Goal: Communication & Community: Ask a question

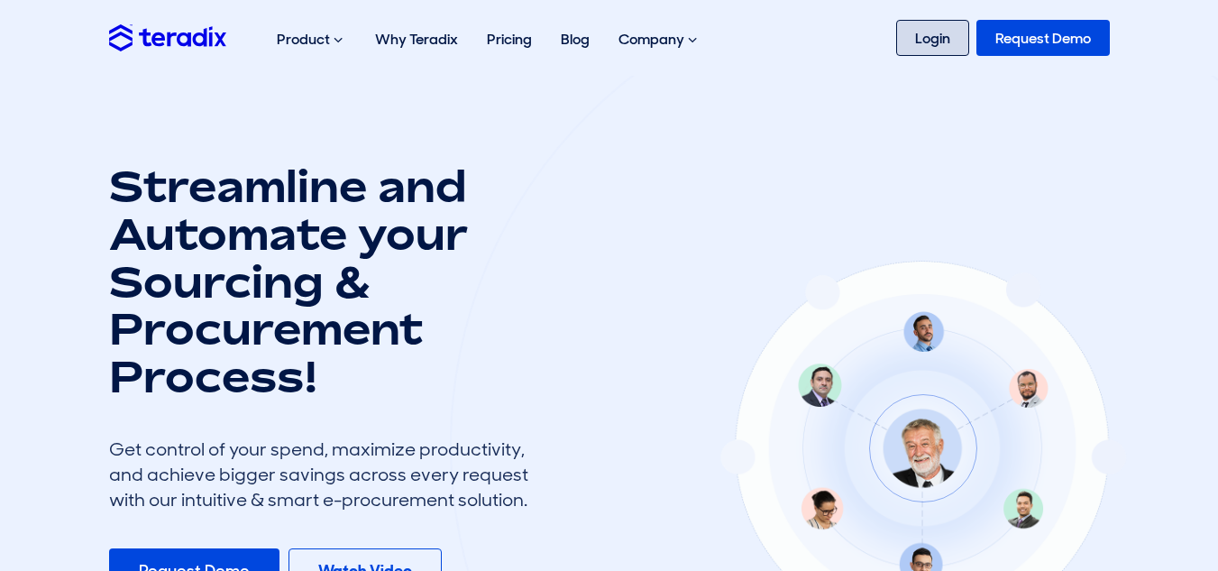
click at [949, 47] on link "Login" at bounding box center [932, 38] width 73 height 36
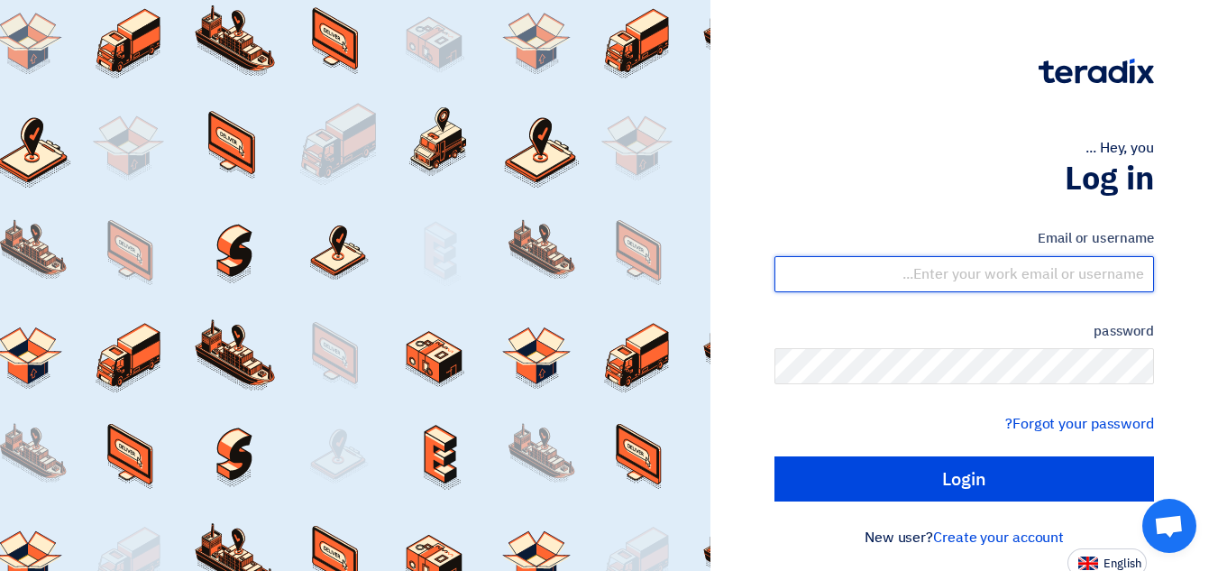
click at [1093, 278] on input "text" at bounding box center [963, 274] width 379 height 36
type input "ammar@bw-saudi.com"
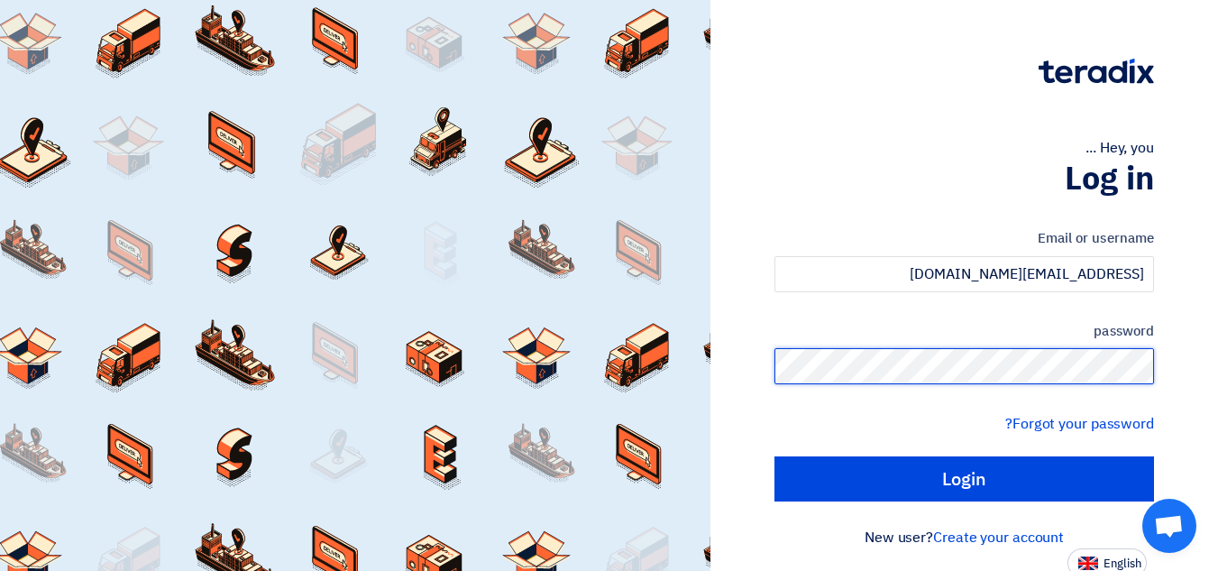
click at [774, 456] on input "Login" at bounding box center [963, 478] width 379 height 45
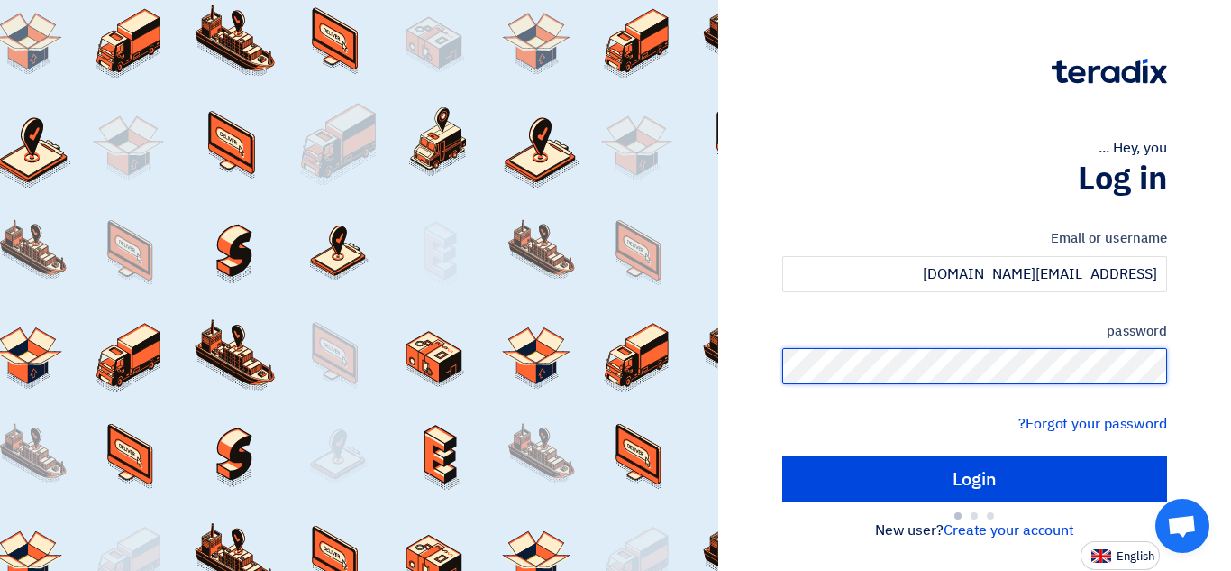
type input "Sign in"
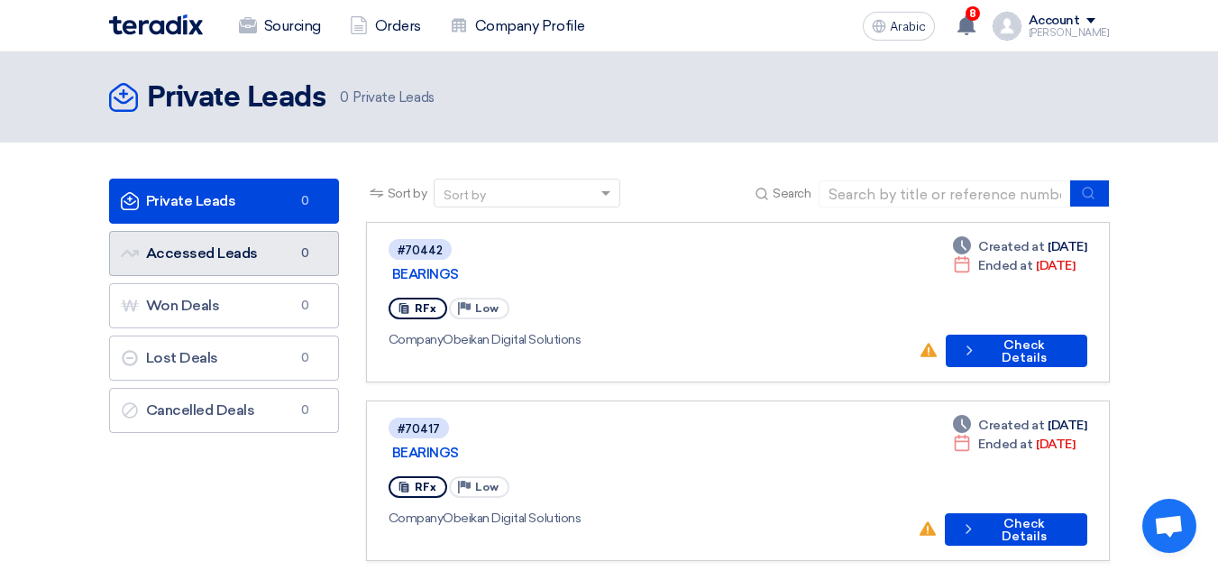
click at [243, 264] on link "Accessed Leads Accessed Leads 0" at bounding box center [224, 253] width 230 height 45
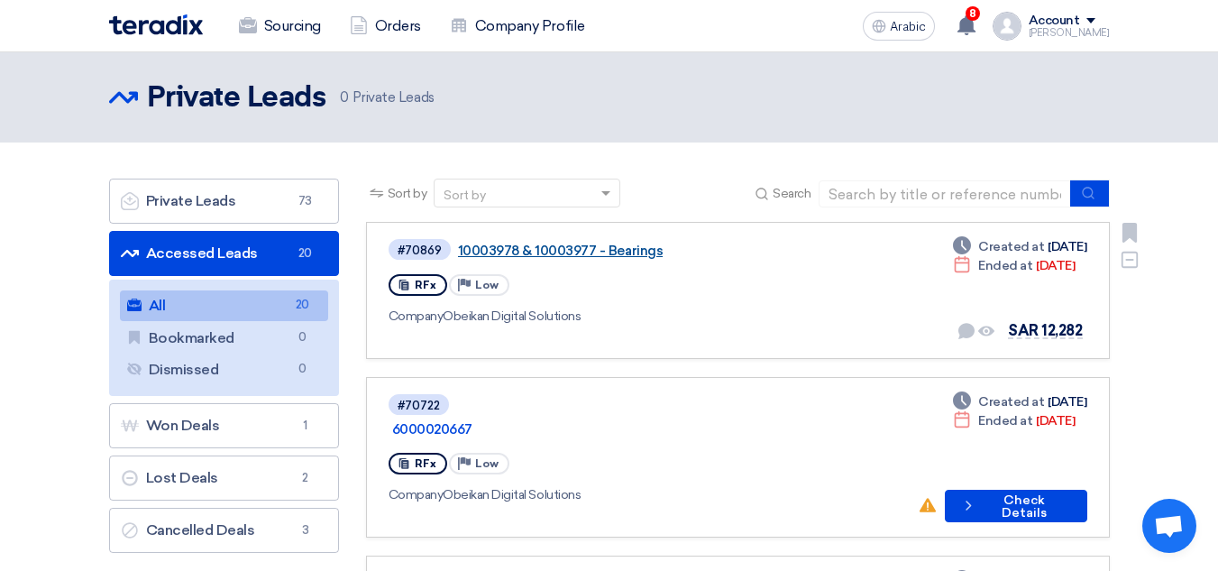
click at [616, 253] on font "10003978 & 10003977 - Bearings" at bounding box center [561, 250] width 206 height 16
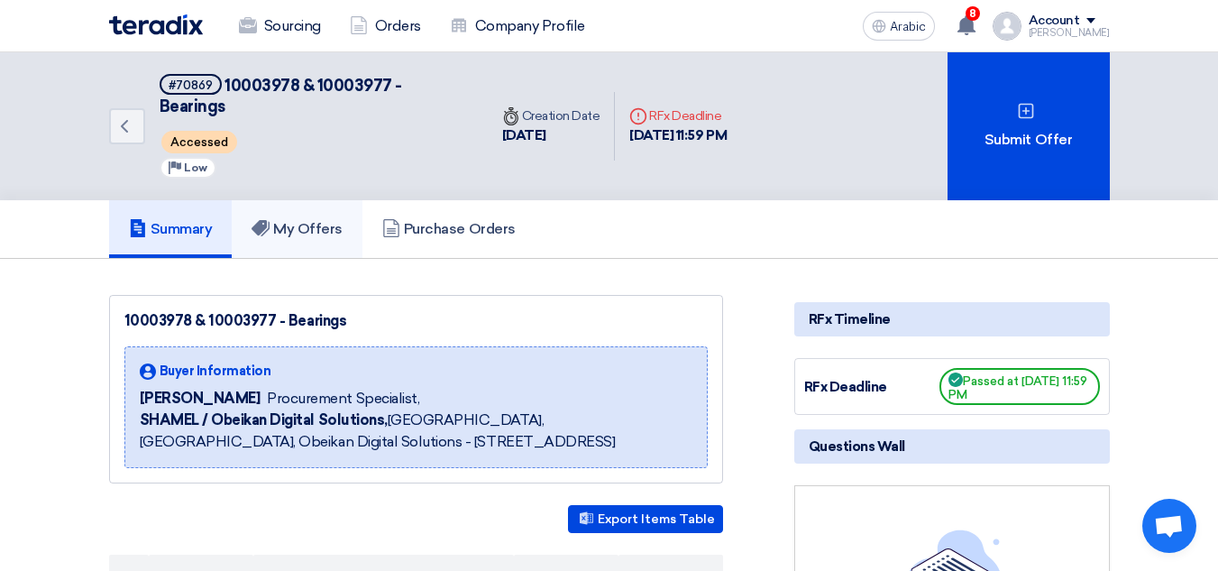
click at [335, 220] on font "My Offers" at bounding box center [307, 228] width 69 height 17
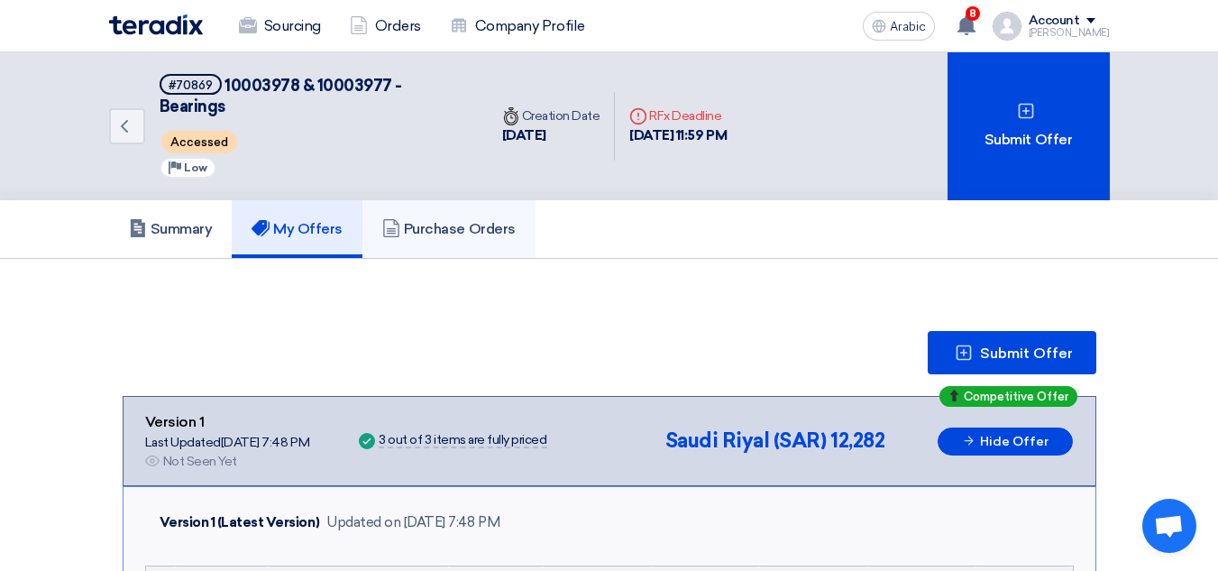
click at [462, 220] on font "Purchase Orders" at bounding box center [460, 228] width 112 height 17
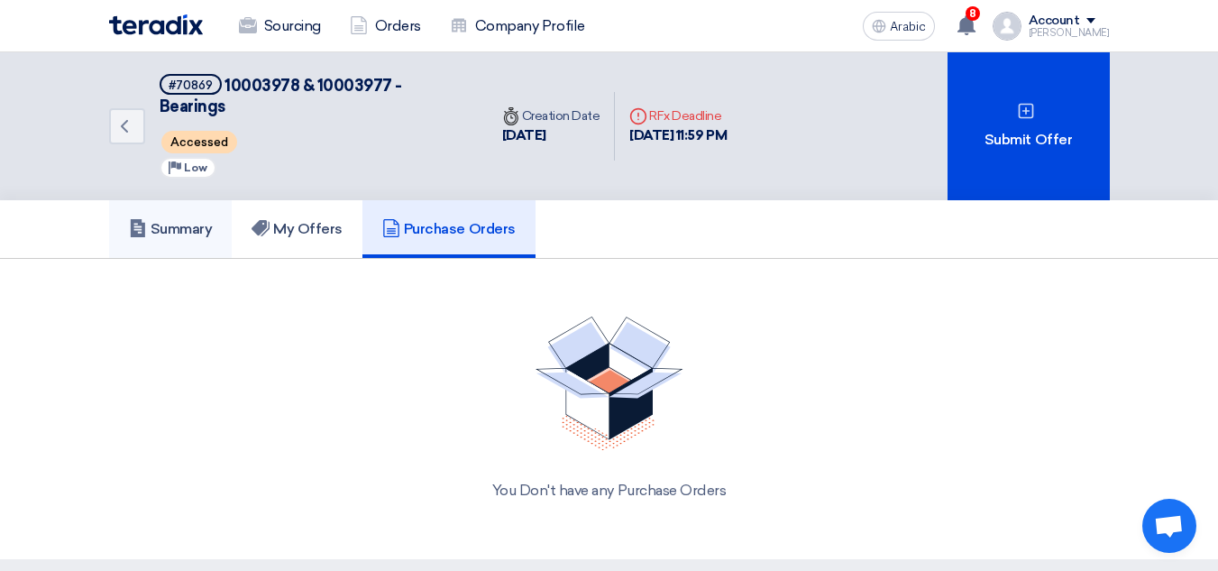
click at [198, 220] on font "Summary" at bounding box center [182, 228] width 62 height 17
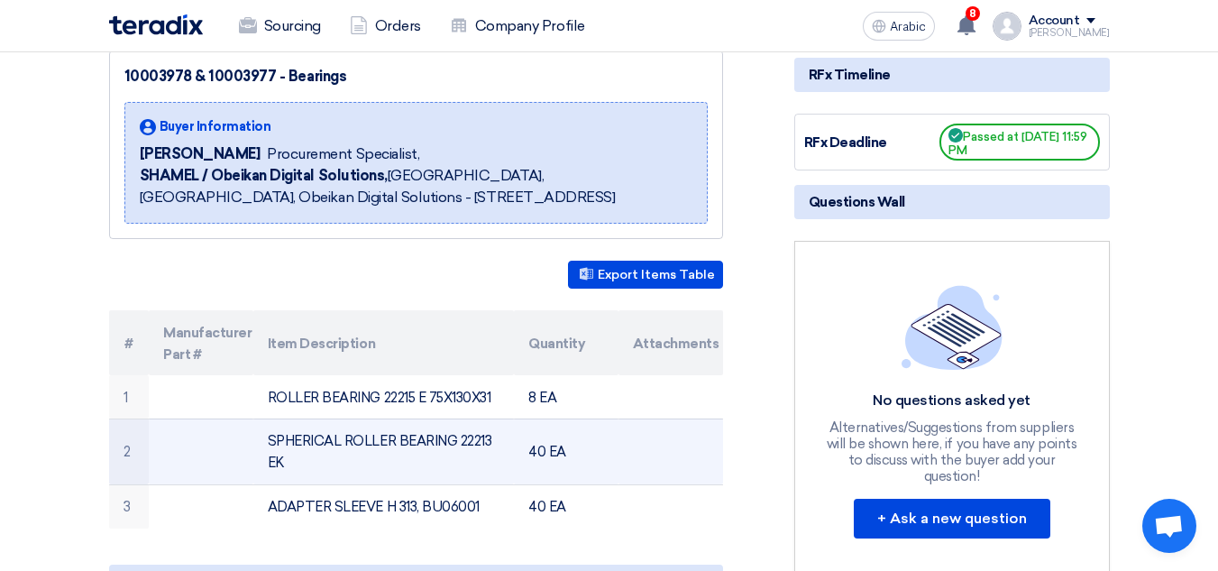
scroll to position [361, 0]
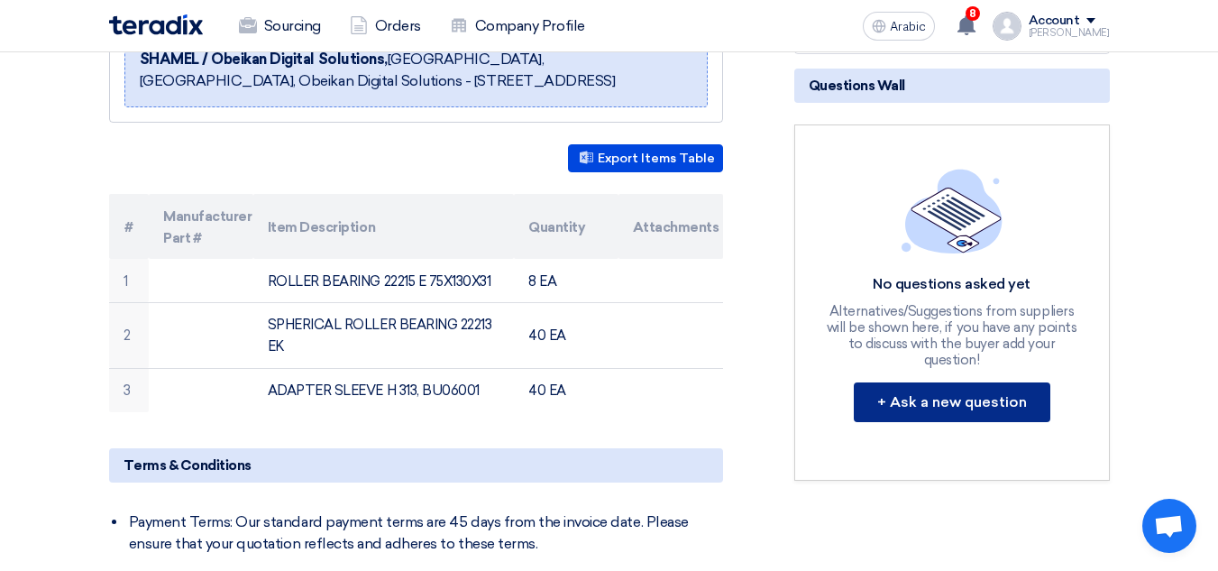
click at [962, 393] on font "+ Ask a new question" at bounding box center [952, 401] width 150 height 17
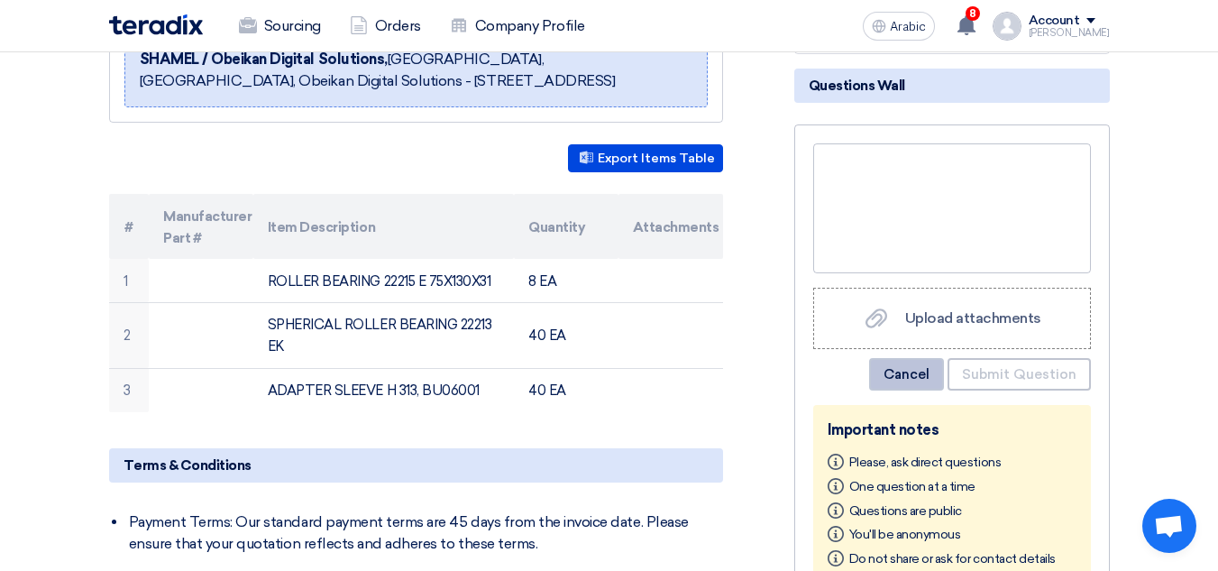
click at [918, 366] on font "Cancel" at bounding box center [906, 374] width 46 height 16
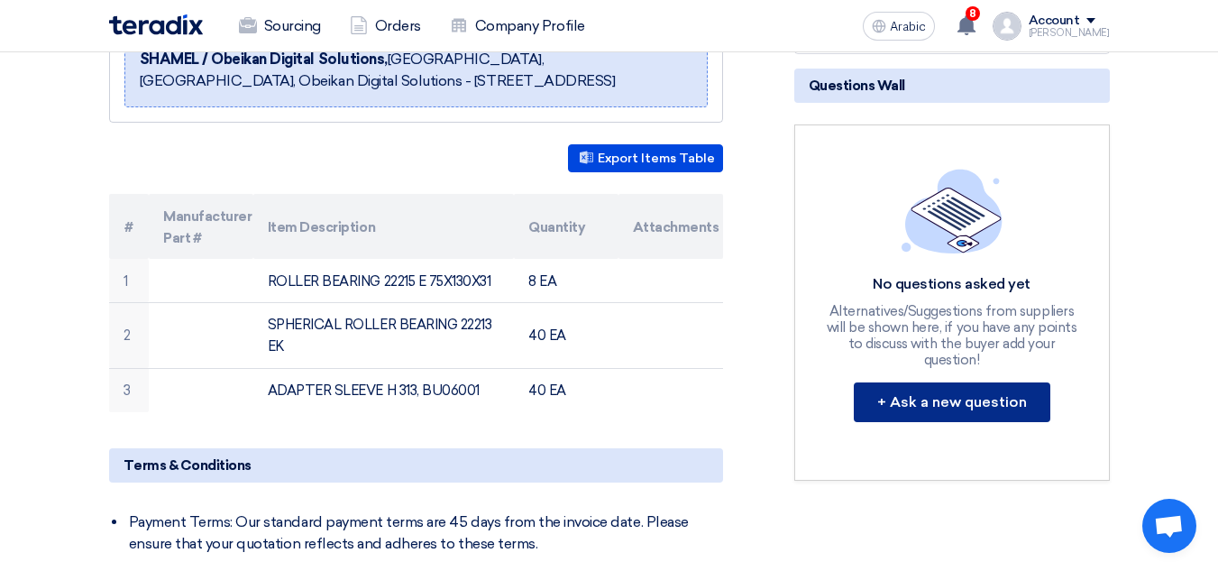
click at [916, 393] on font "+ Ask a new question" at bounding box center [952, 401] width 150 height 17
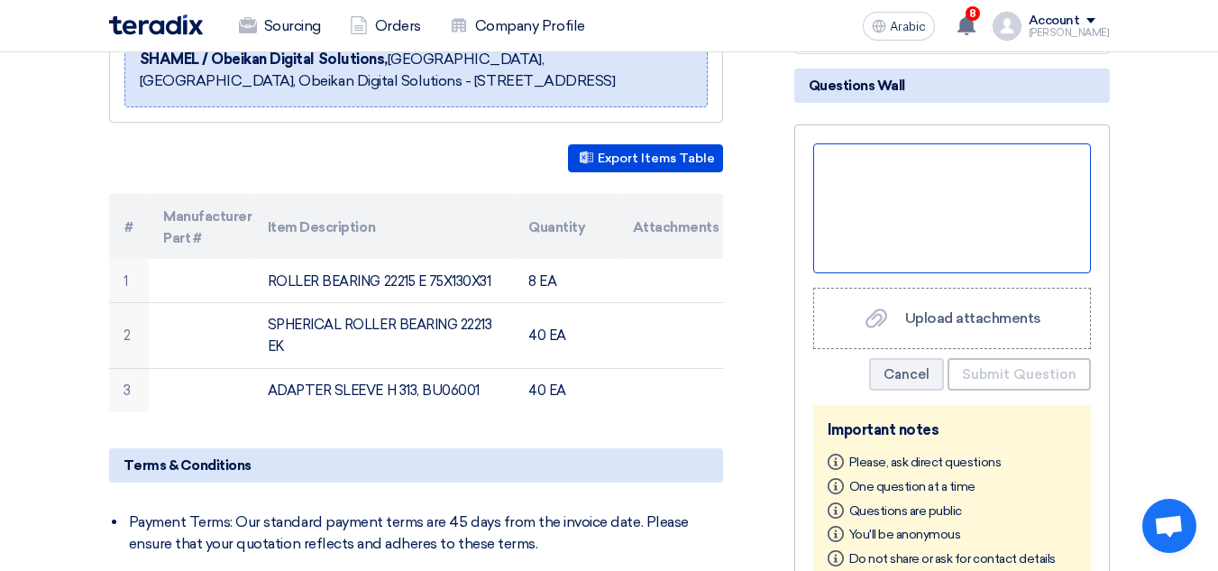
click at [910, 167] on div at bounding box center [952, 208] width 278 height 130
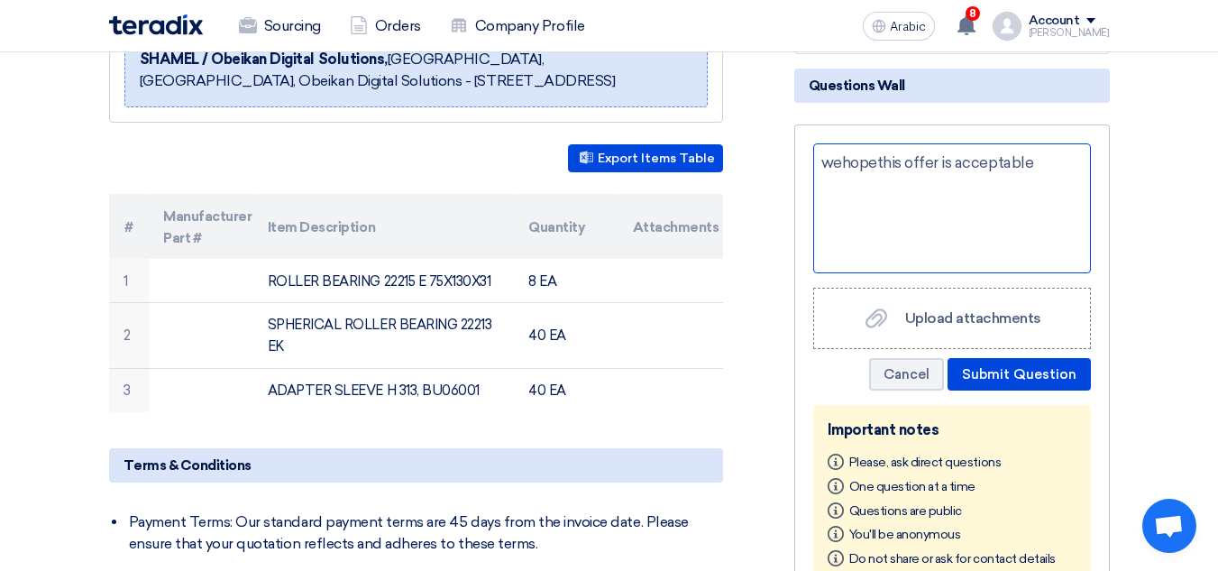
click at [1039, 143] on div "wehopethis offer is acceptable" at bounding box center [952, 208] width 278 height 130
click at [1042, 144] on div "we hope this offer is acceptable please confirm" at bounding box center [952, 208] width 278 height 130
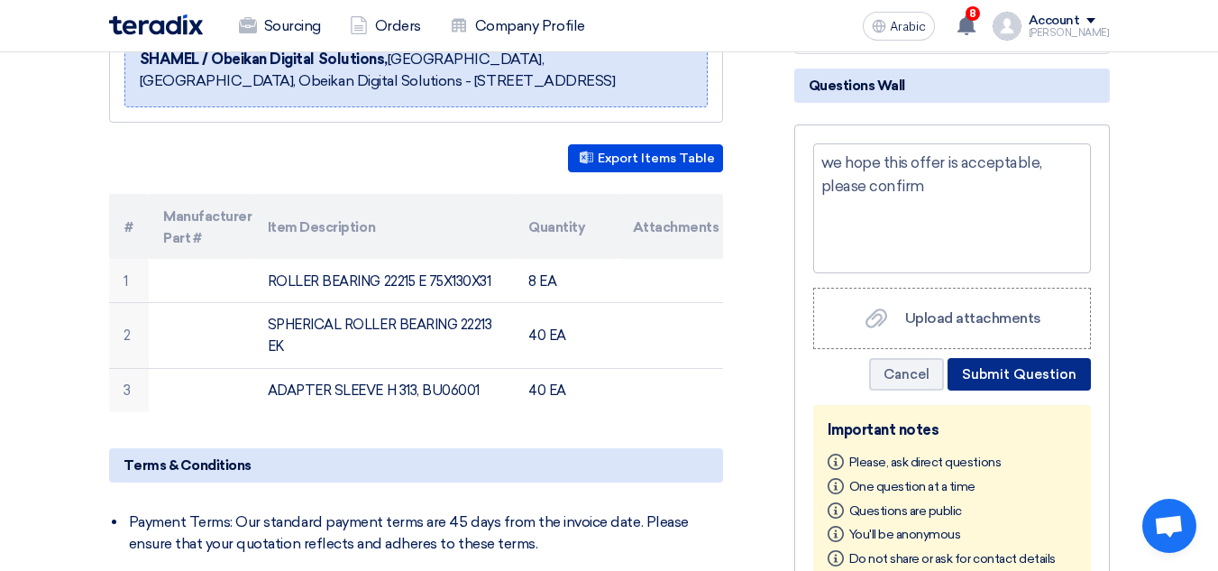
click at [1010, 366] on font "Submit Question" at bounding box center [1019, 374] width 114 height 16
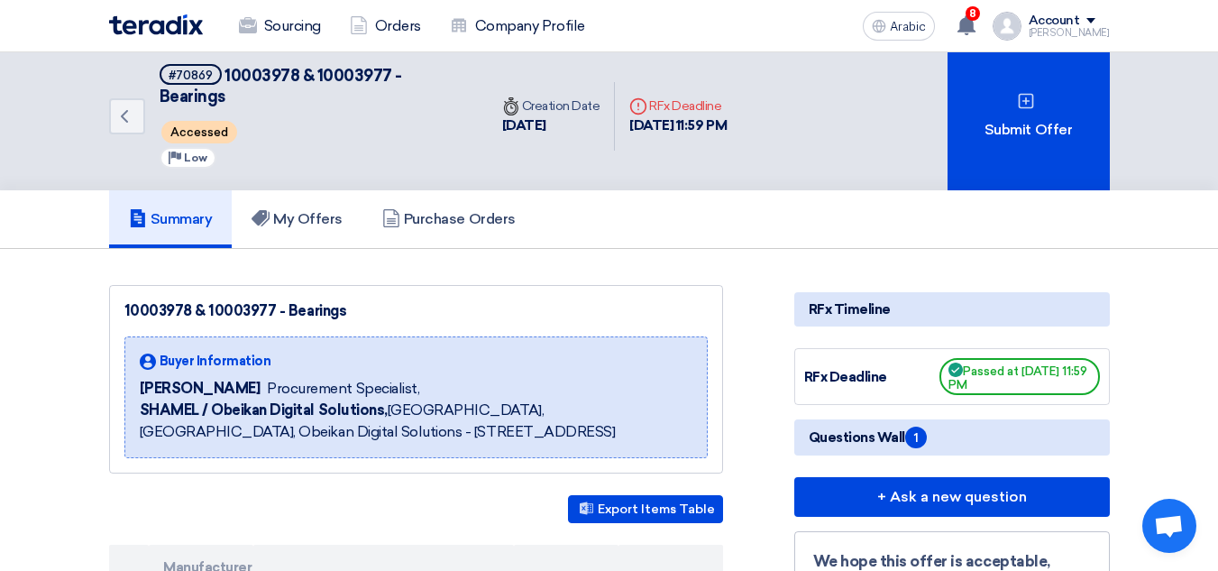
scroll to position [0, 0]
